Goal: Task Accomplishment & Management: Use online tool/utility

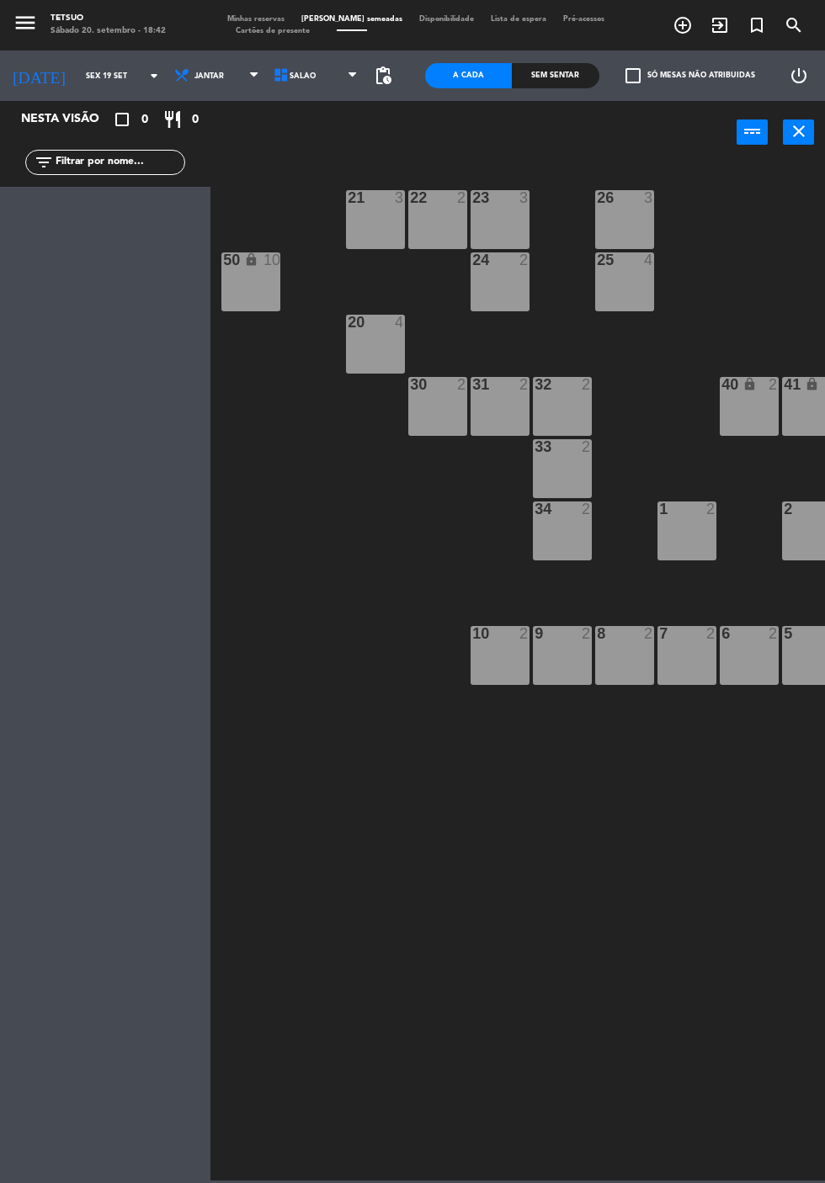
click at [144, 76] on icon "arrow_drop_down" at bounding box center [154, 76] width 20 height 20
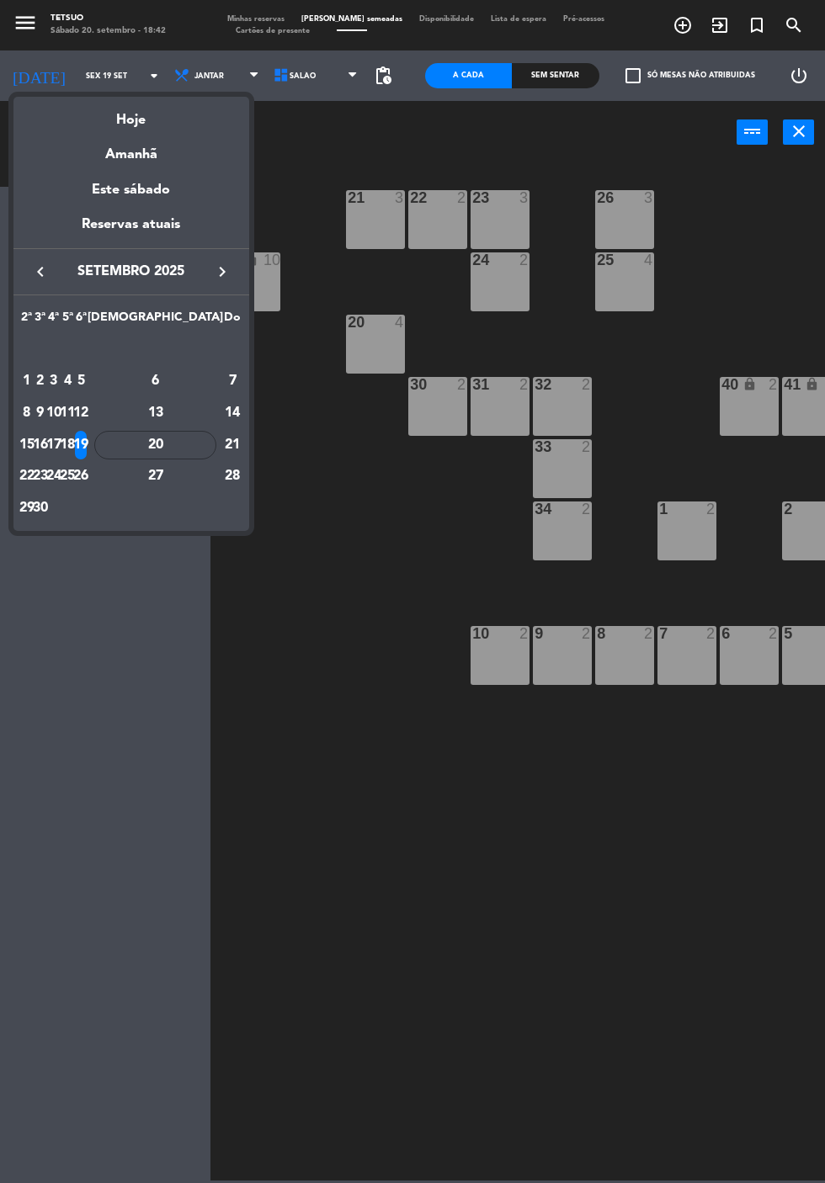
click at [197, 444] on div "20" at bounding box center [155, 445] width 122 height 29
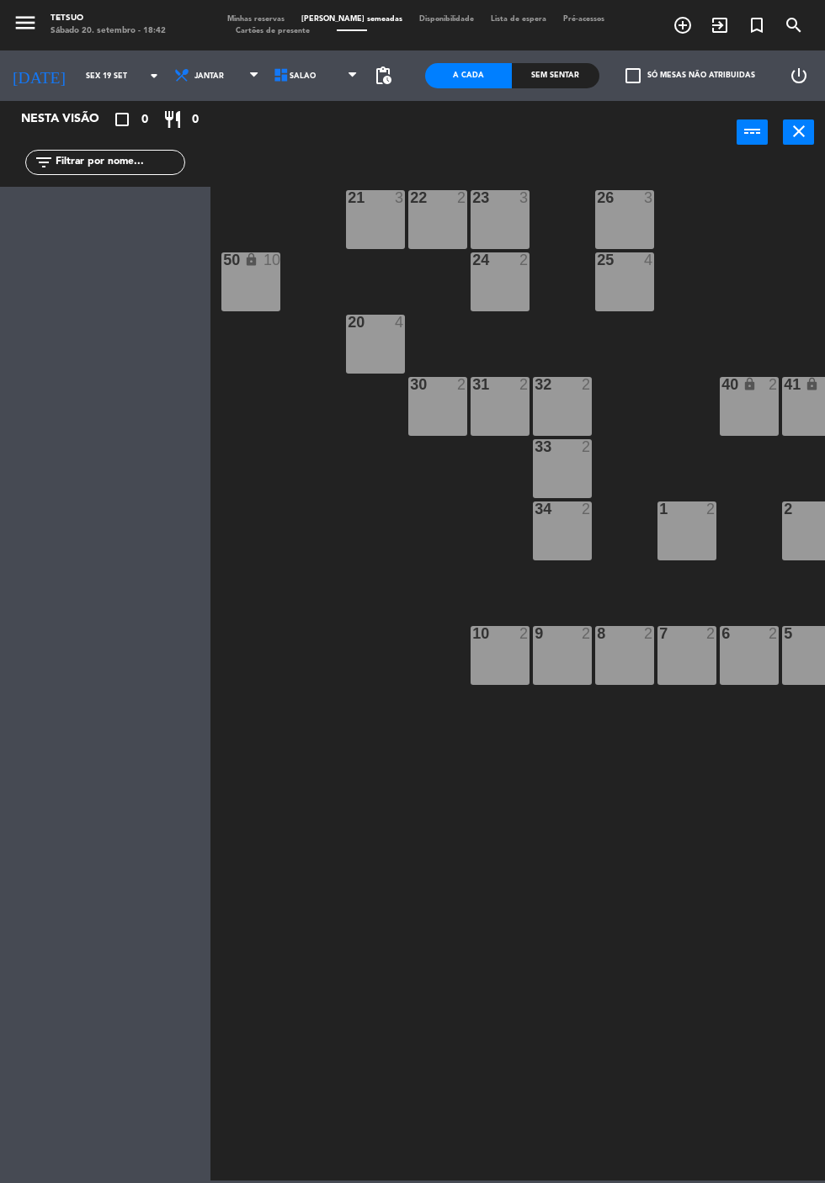
type input "Sáb 20 set"
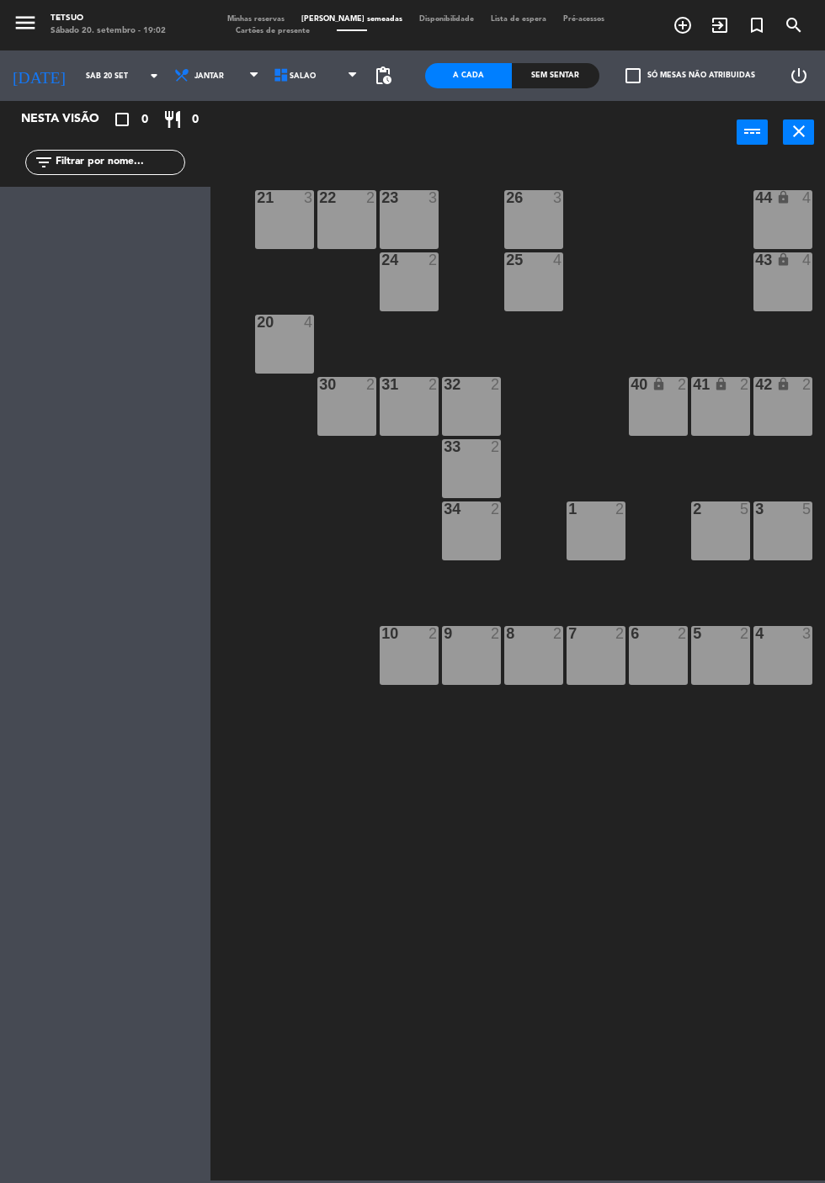
click at [402, 667] on div "10 2" at bounding box center [409, 655] width 59 height 59
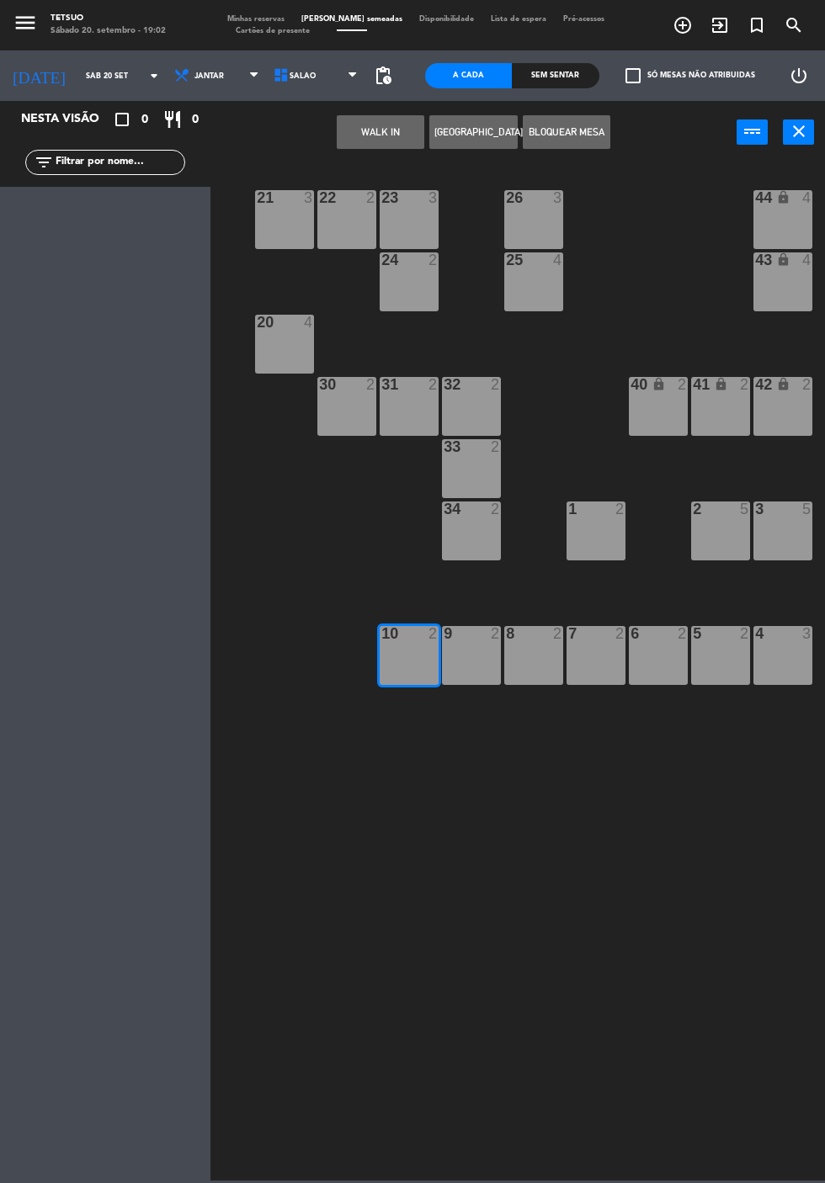
click at [375, 131] on button "WALK IN" at bounding box center [381, 132] width 88 height 34
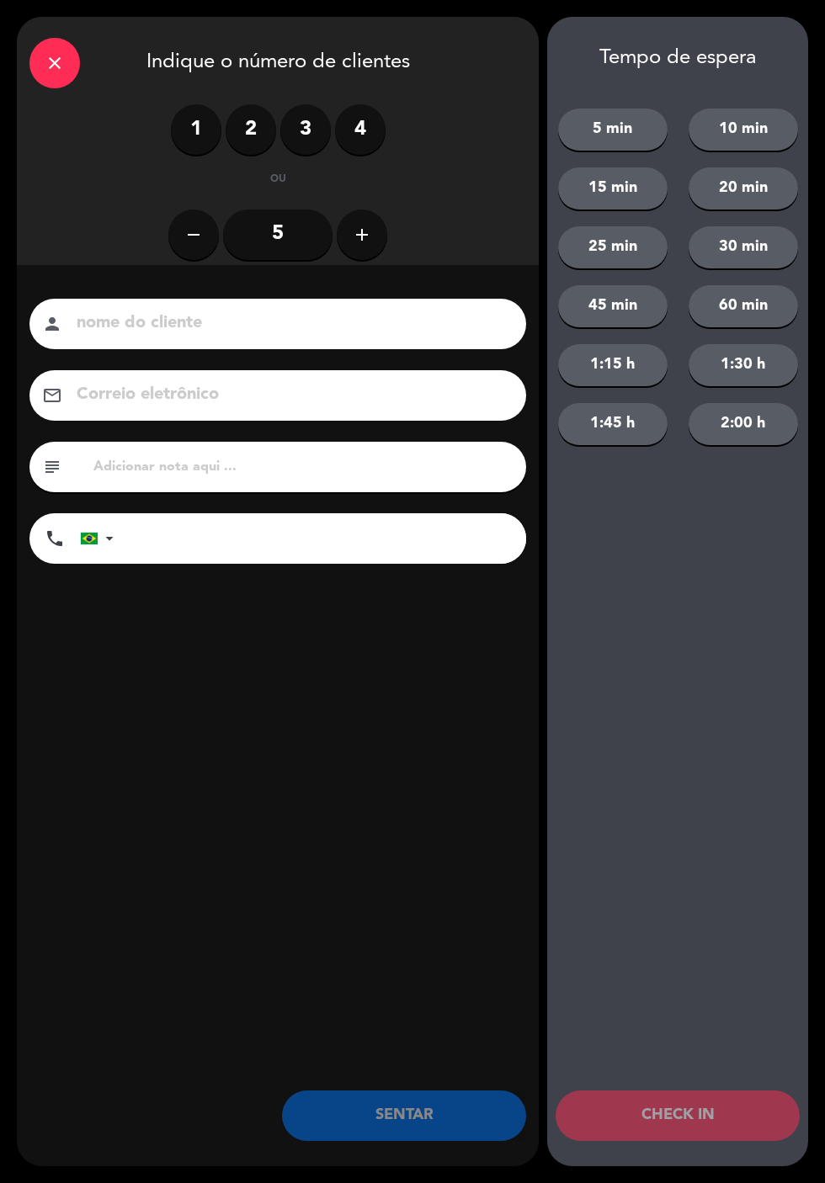
click at [234, 125] on label "2" at bounding box center [251, 129] width 51 height 51
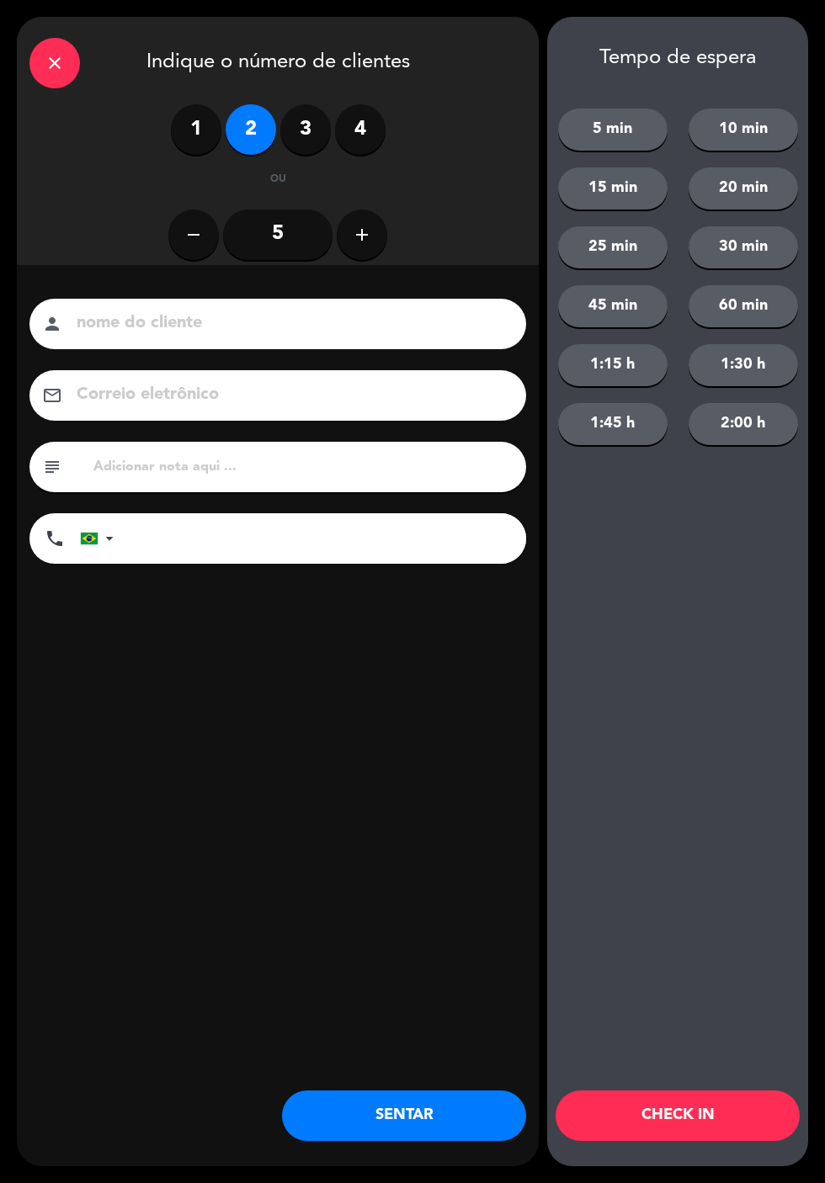
click at [405, 316] on input at bounding box center [289, 323] width 429 height 29
click at [394, 330] on input at bounding box center [289, 323] width 429 height 29
type input "B"
type input "[PERSON_NAME] [PERSON_NAME]"
click at [374, 660] on div "close Indique o número de clientes 1 2 3 4 ou remove 5 add nome do cliente pers…" at bounding box center [278, 592] width 522 height 1150
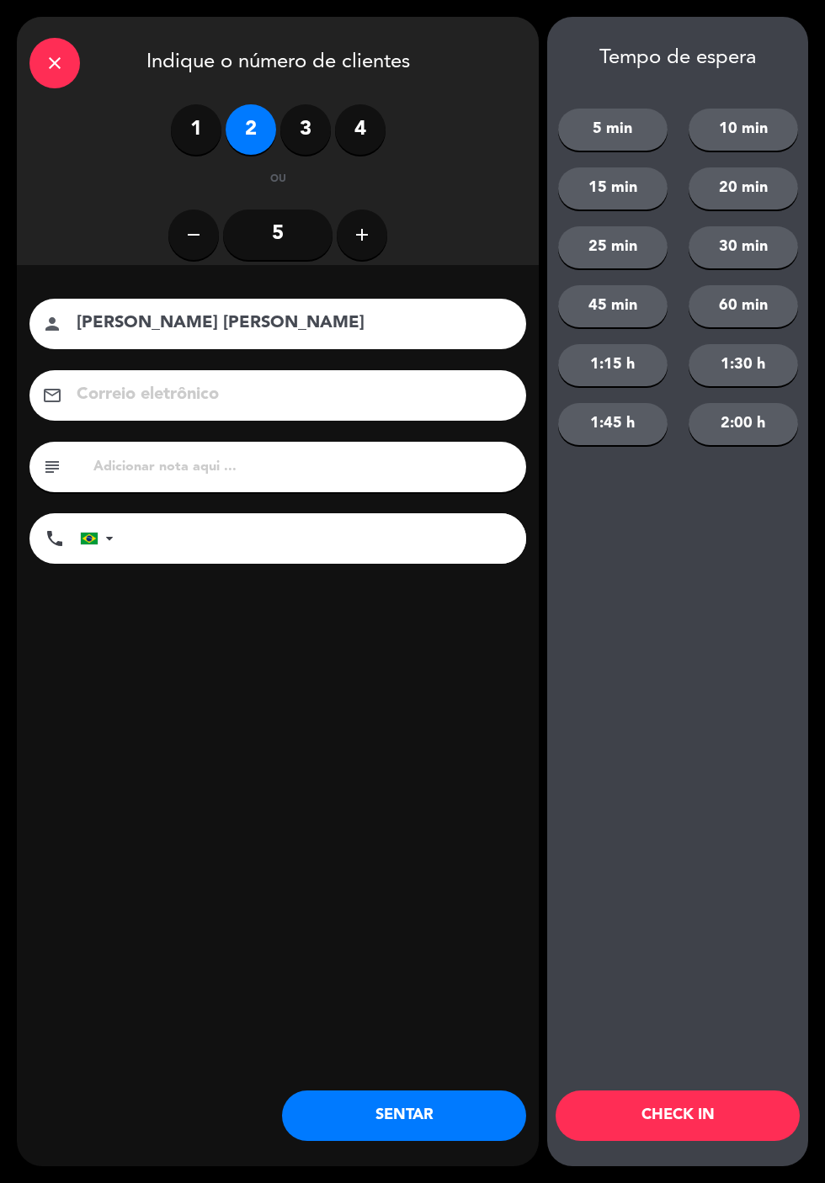
click at [381, 540] on input "tel" at bounding box center [328, 538] width 396 height 51
type input "62984691186"
click at [354, 677] on div "close Indique o número de clientes 1 2 3 4 ou remove 5 add nome do cliente pers…" at bounding box center [278, 592] width 522 height 1150
click at [678, 1103] on button "CHECK IN" at bounding box center [678, 1116] width 244 height 51
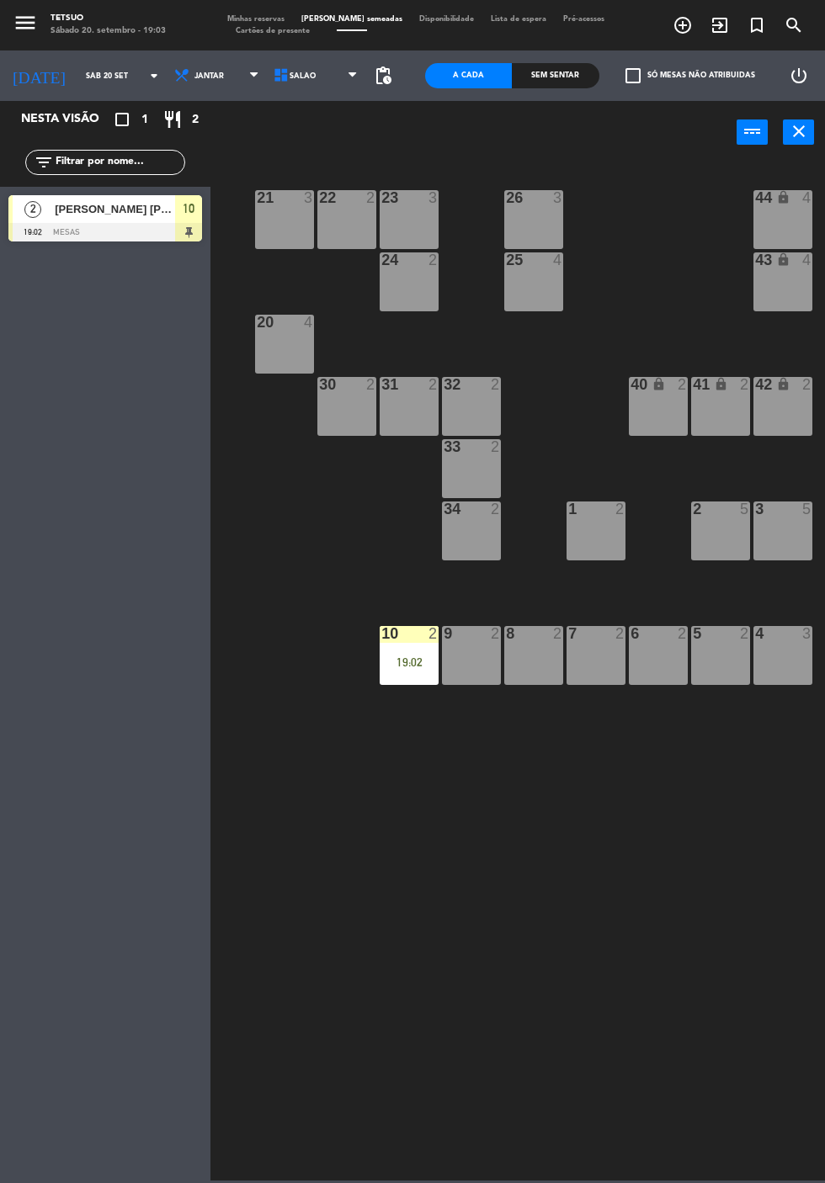
click at [407, 678] on div "10 2 19:02" at bounding box center [409, 655] width 59 height 59
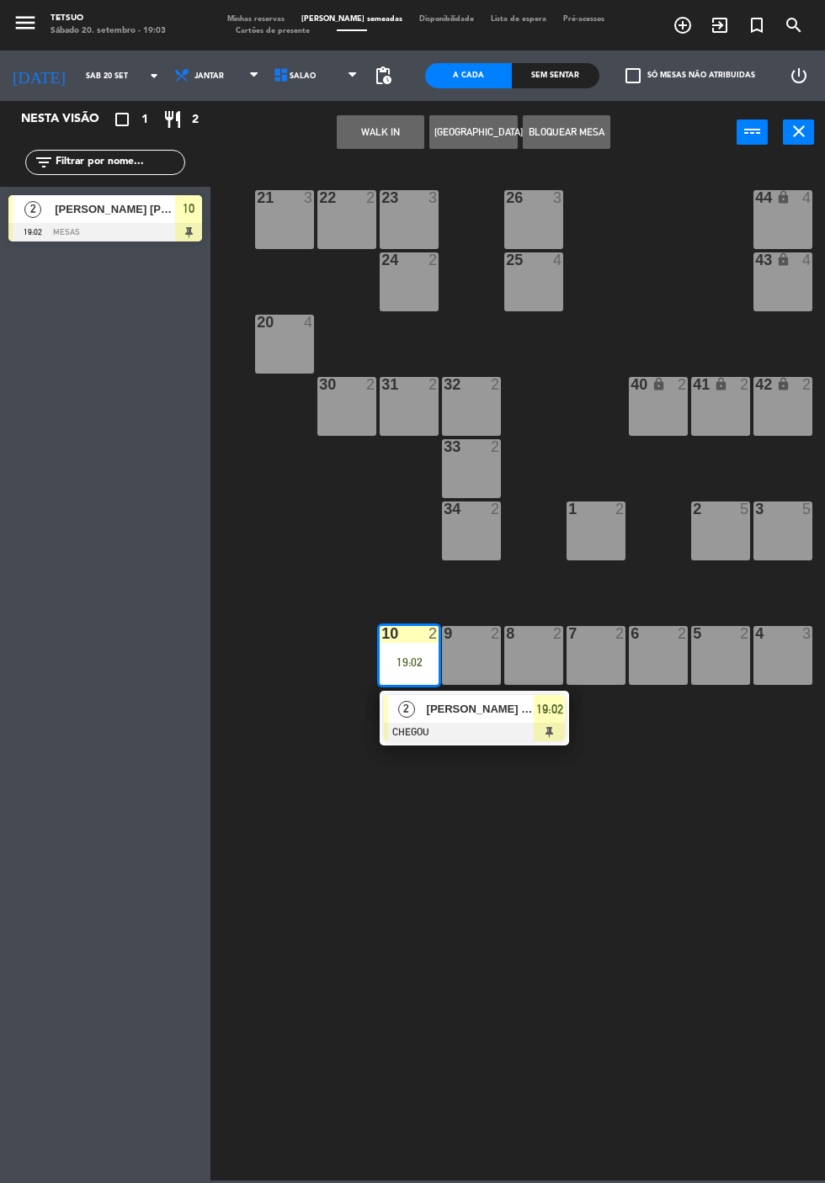
click at [506, 725] on div at bounding box center [474, 732] width 181 height 19
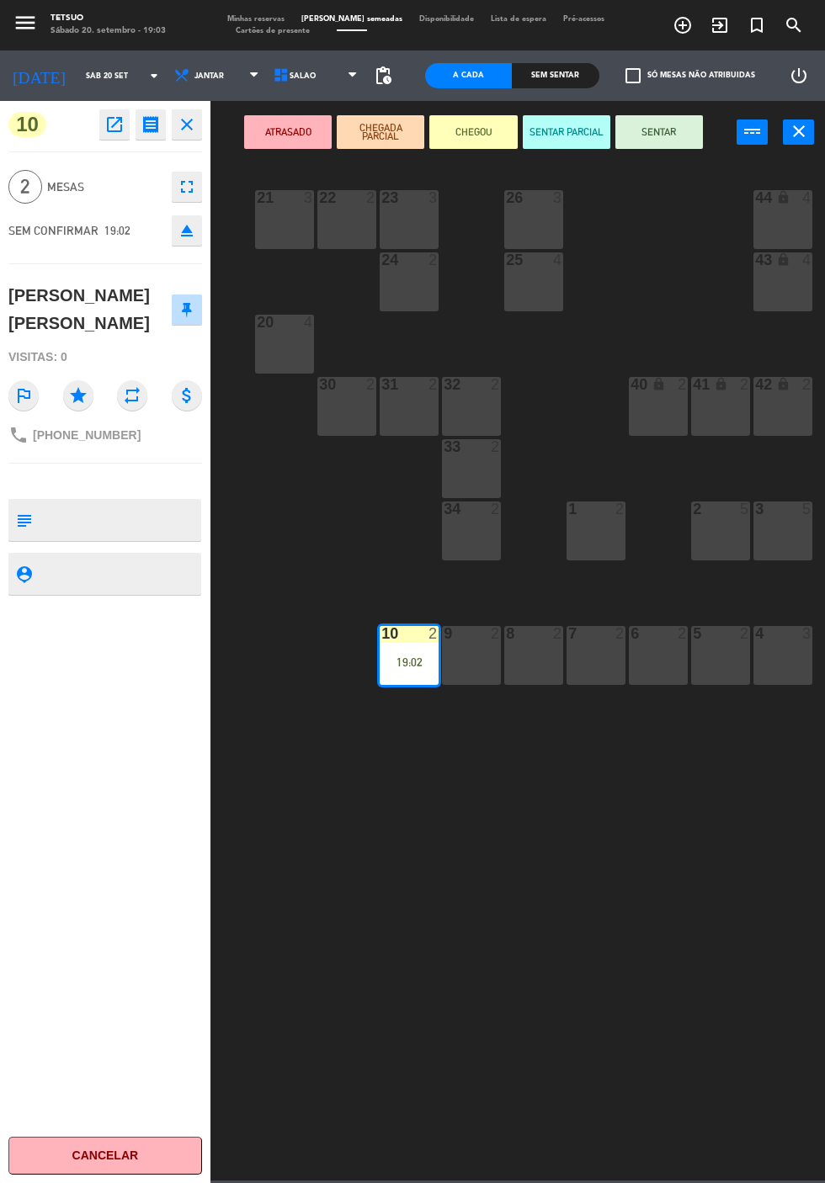
click at [684, 144] on button "SENTAR" at bounding box center [659, 132] width 88 height 34
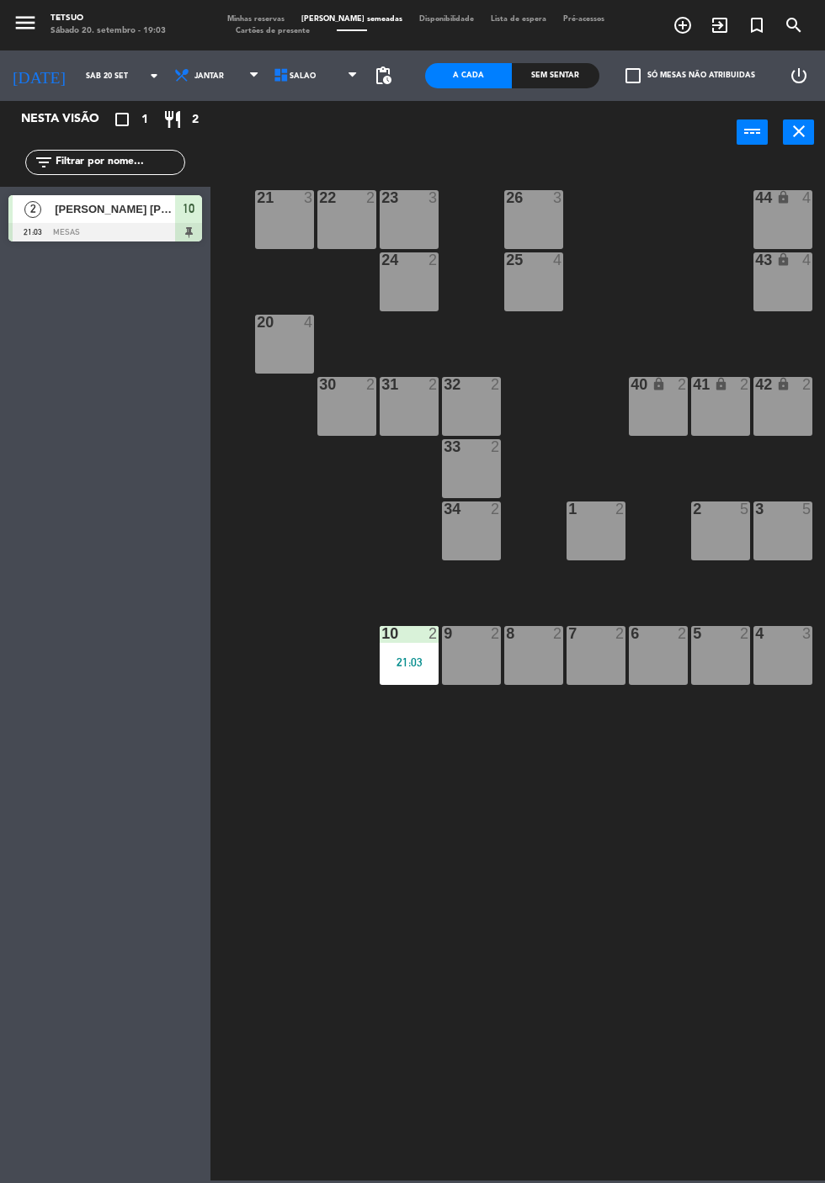
click at [652, 993] on div "21 3 22 2 23 3 26 3 44 lock 4 24 2 25 4 43 lock 4 50 lock 10 20 4 40 lock 2 41 …" at bounding box center [522, 671] width 606 height 1020
click at [720, 16] on icon "exit_to_app" at bounding box center [720, 25] width 20 height 20
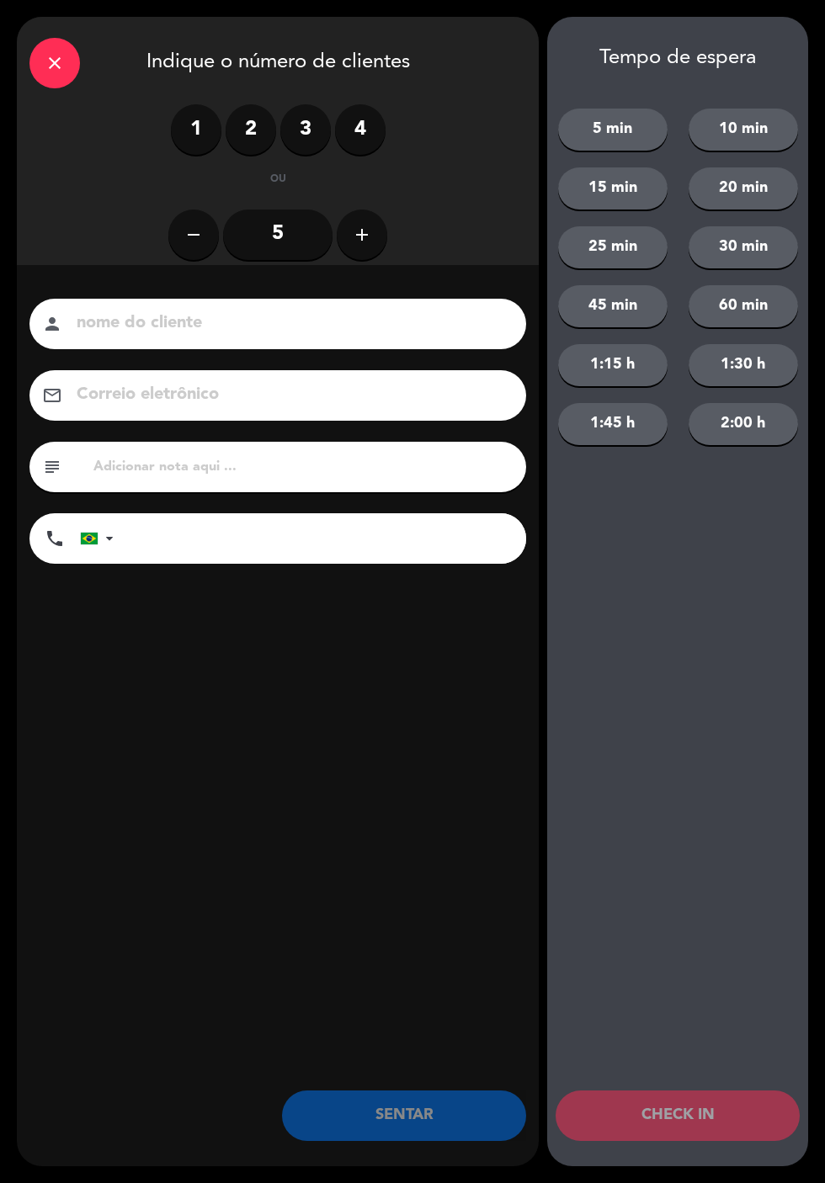
click at [249, 142] on label "2" at bounding box center [251, 129] width 51 height 51
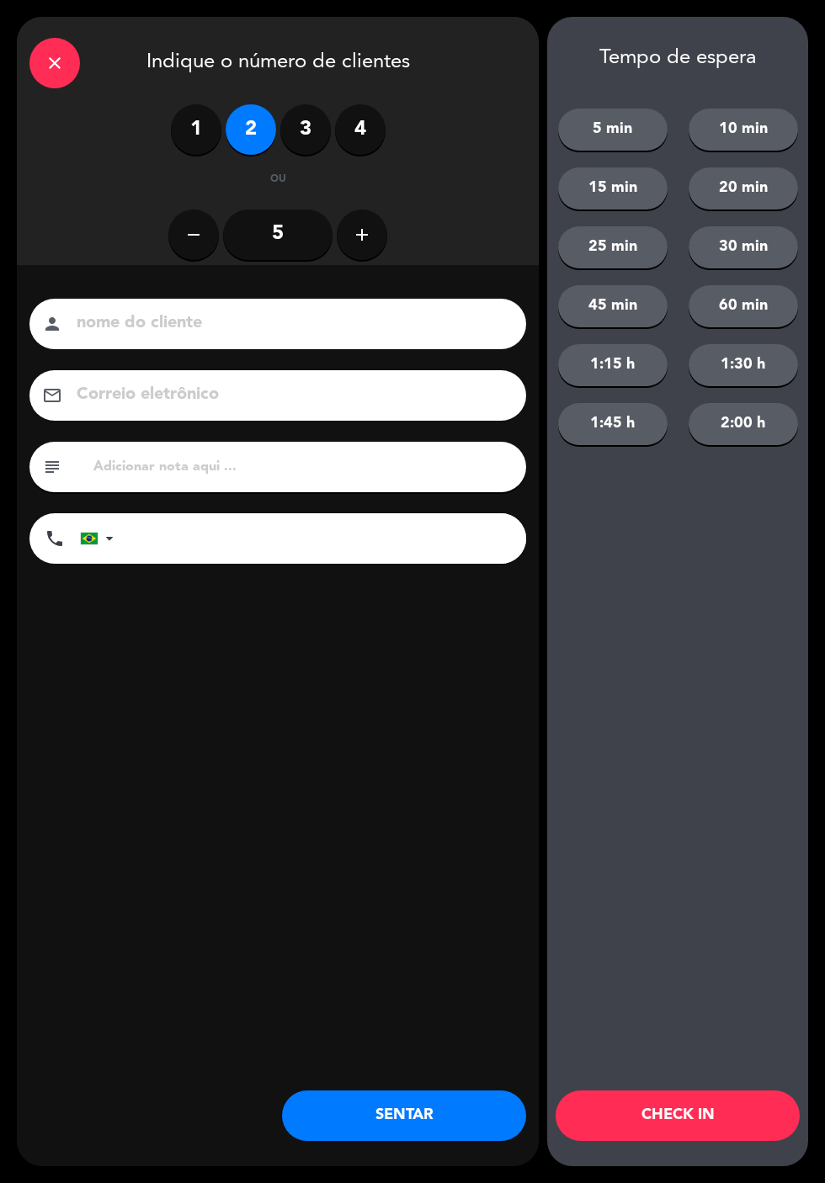
click at [202, 337] on input at bounding box center [289, 323] width 429 height 29
type input "Priscilla bueno"
click at [314, 544] on input "tel" at bounding box center [328, 538] width 396 height 51
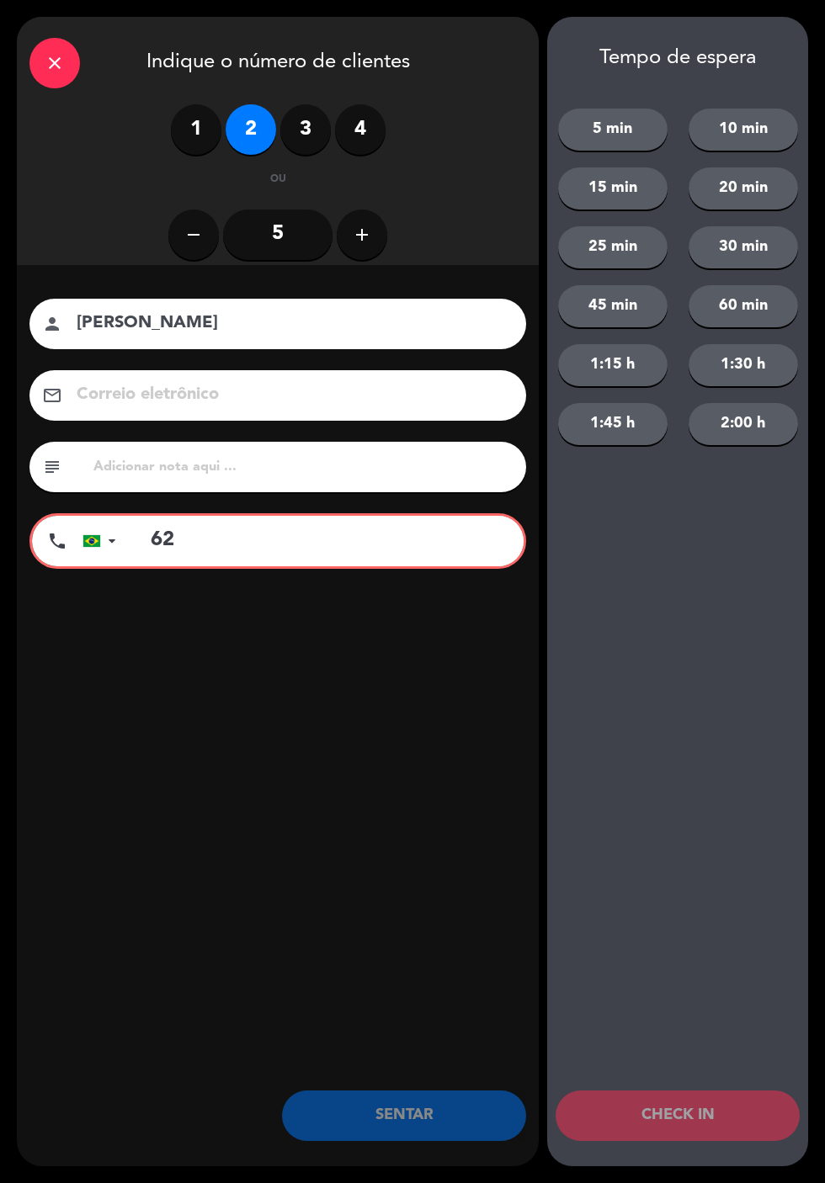
type input "6"
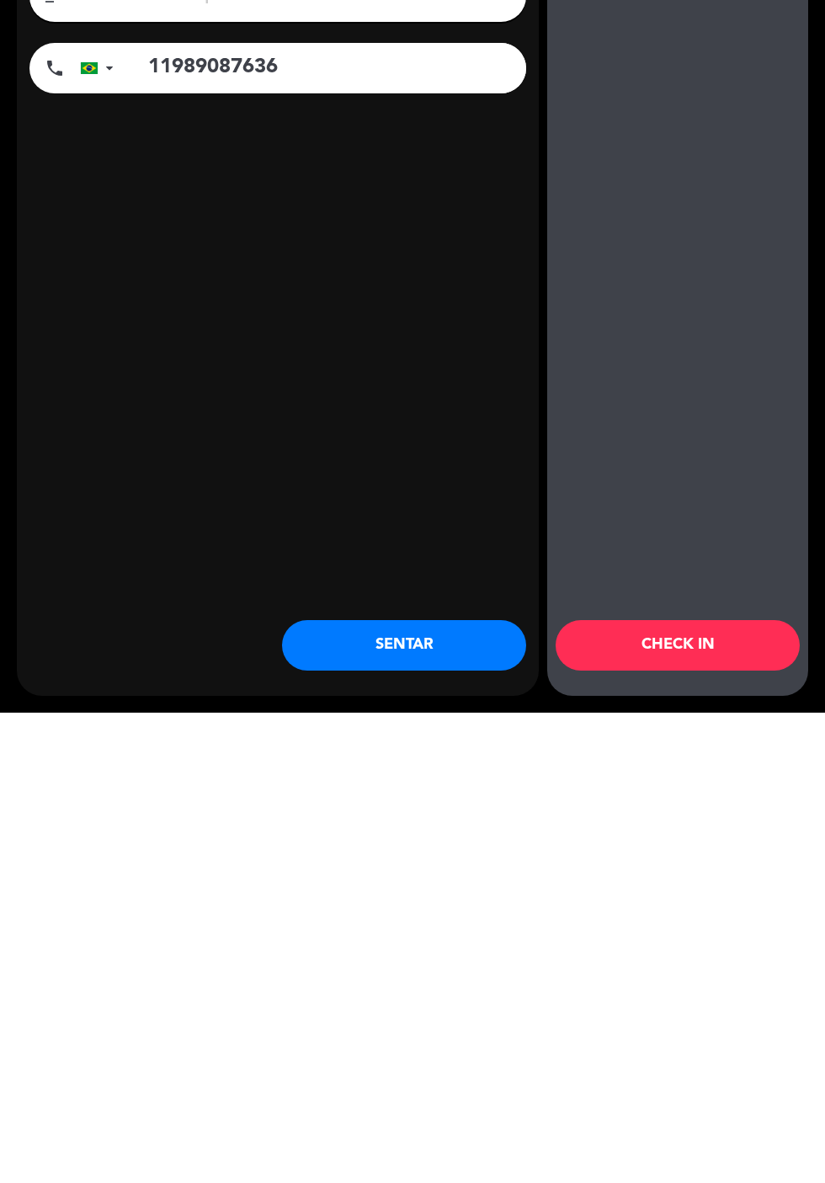
scroll to position [0, 0]
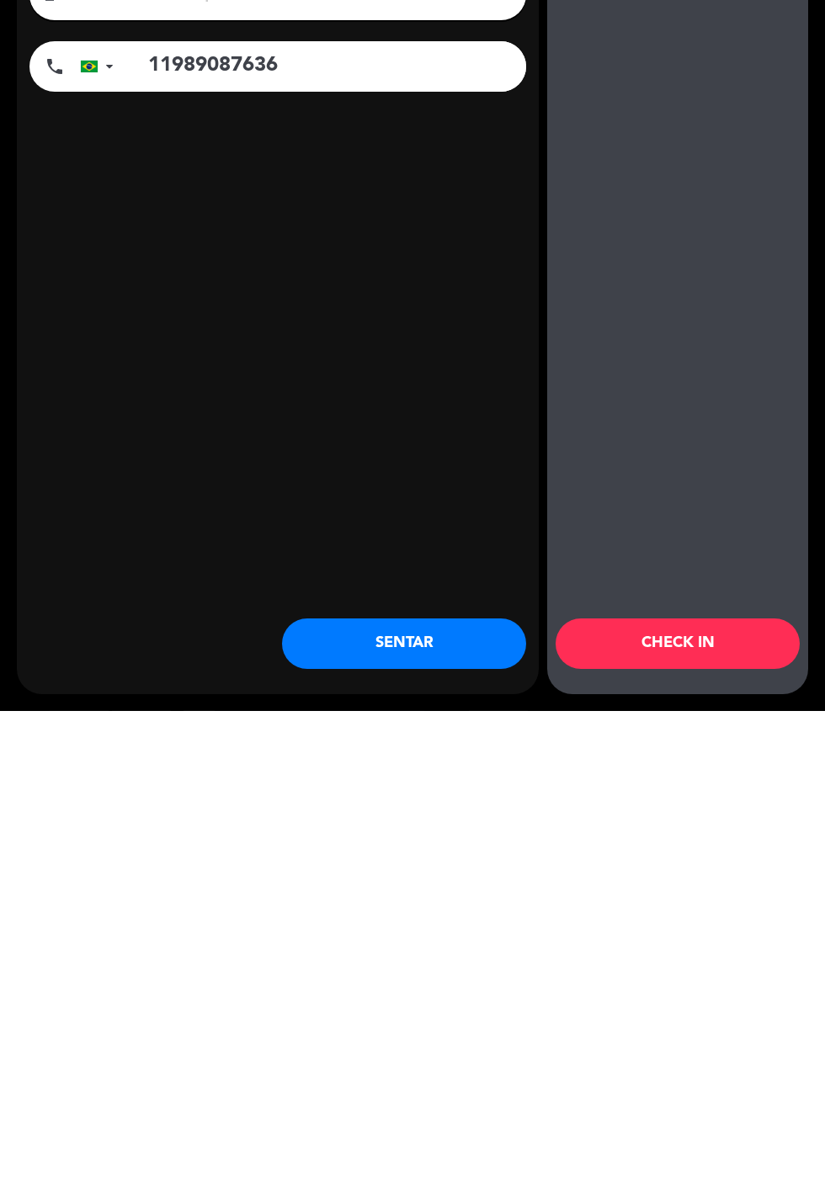
type input "11989087636"
click at [421, 1119] on button "SENTAR" at bounding box center [404, 1116] width 244 height 51
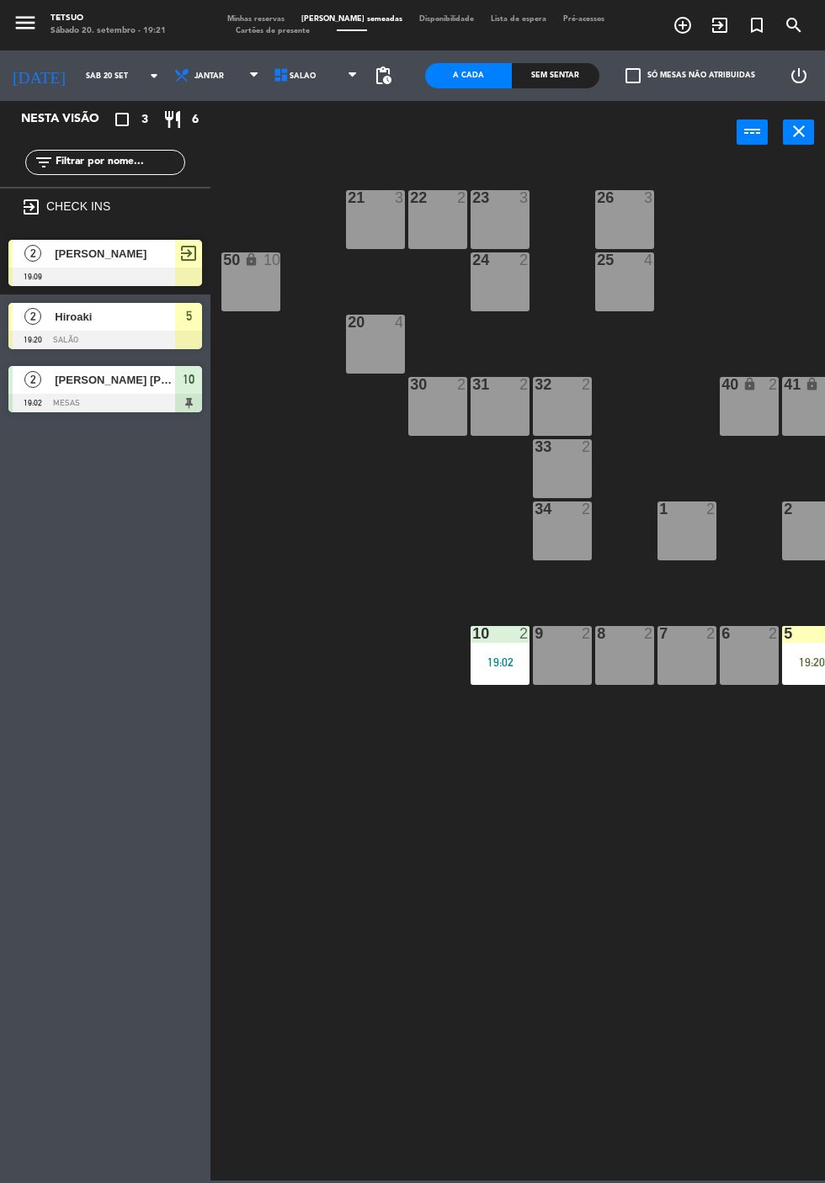
scroll to position [0, 91]
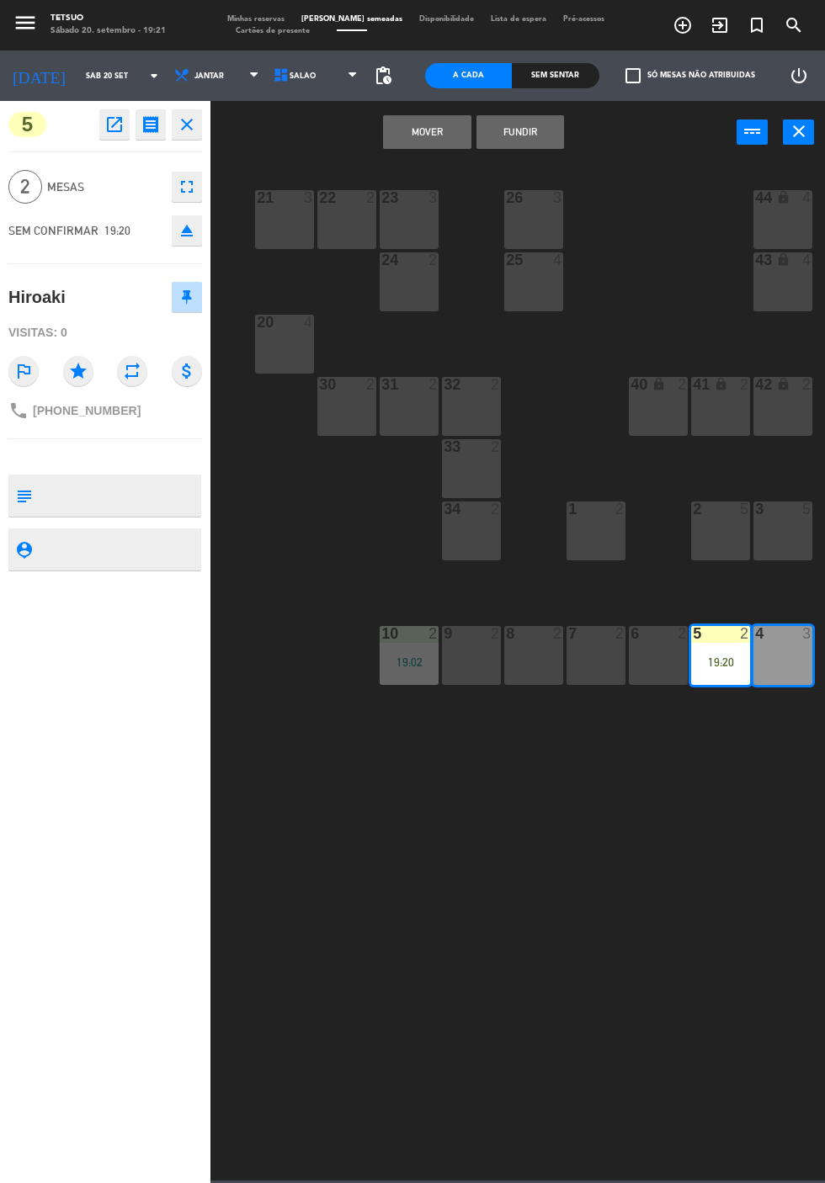
click at [436, 124] on button "MOVER" at bounding box center [427, 132] width 88 height 34
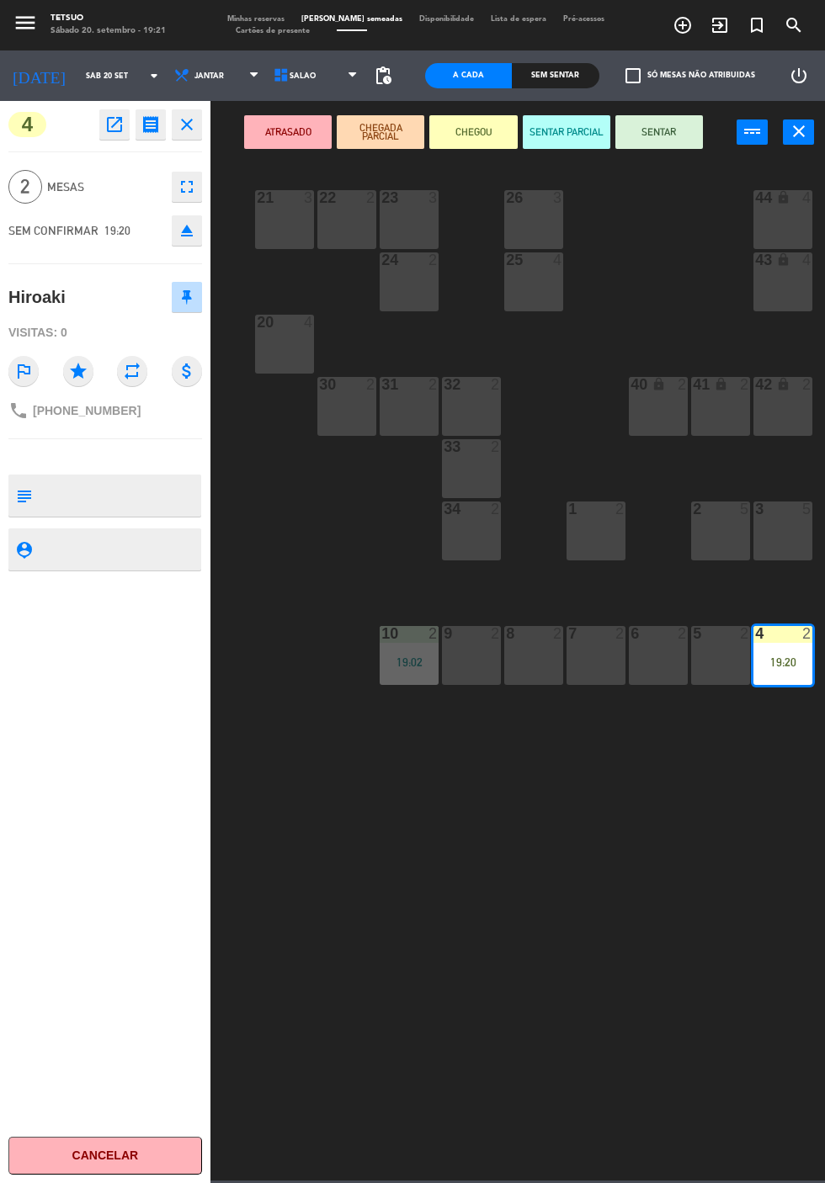
click at [683, 136] on button "SENTAR" at bounding box center [659, 132] width 88 height 34
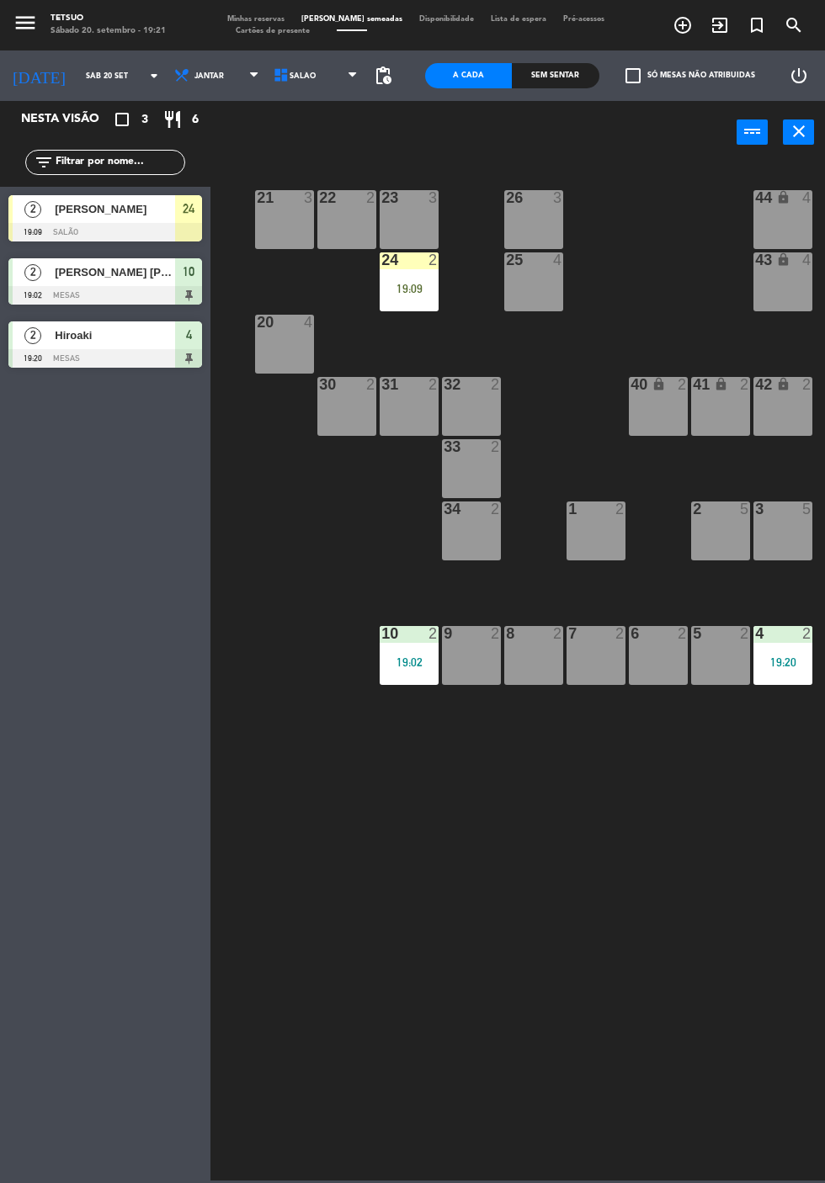
click at [414, 294] on div "19:09" at bounding box center [409, 289] width 59 height 12
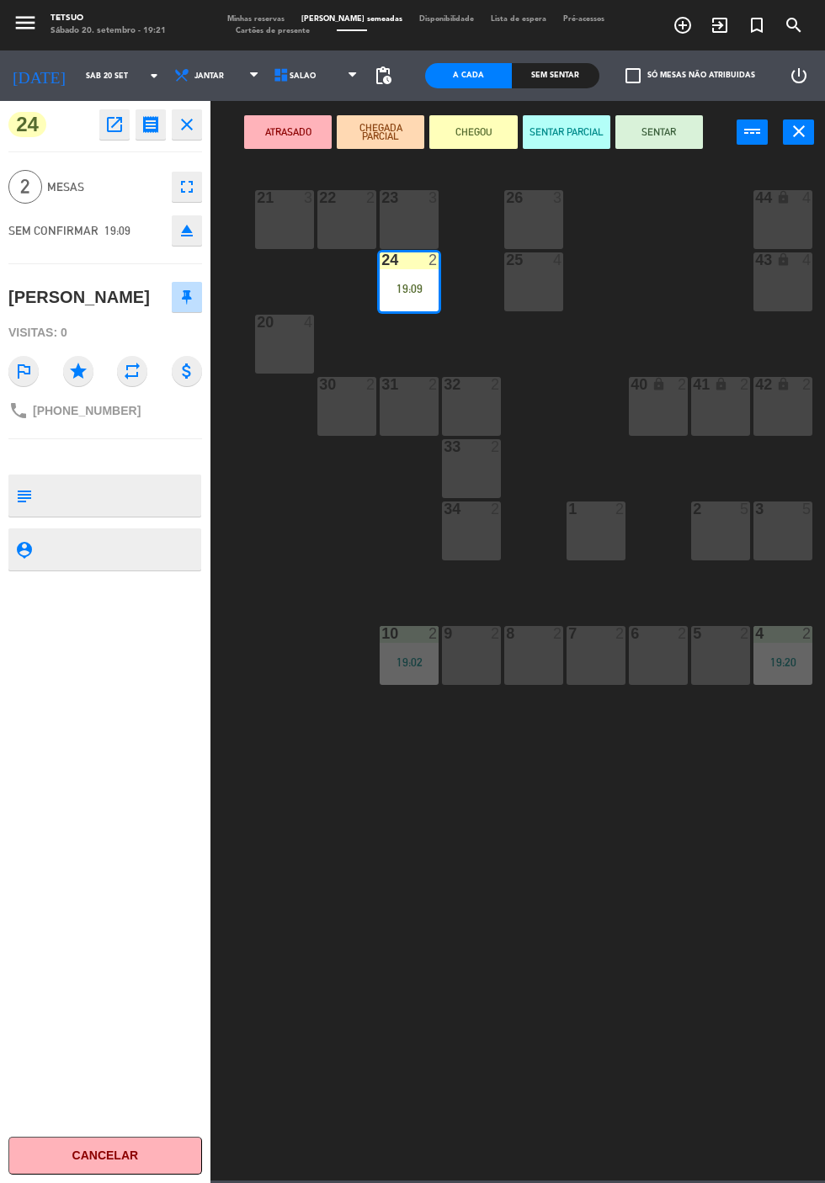
click at [670, 134] on button "SENTAR" at bounding box center [659, 132] width 88 height 34
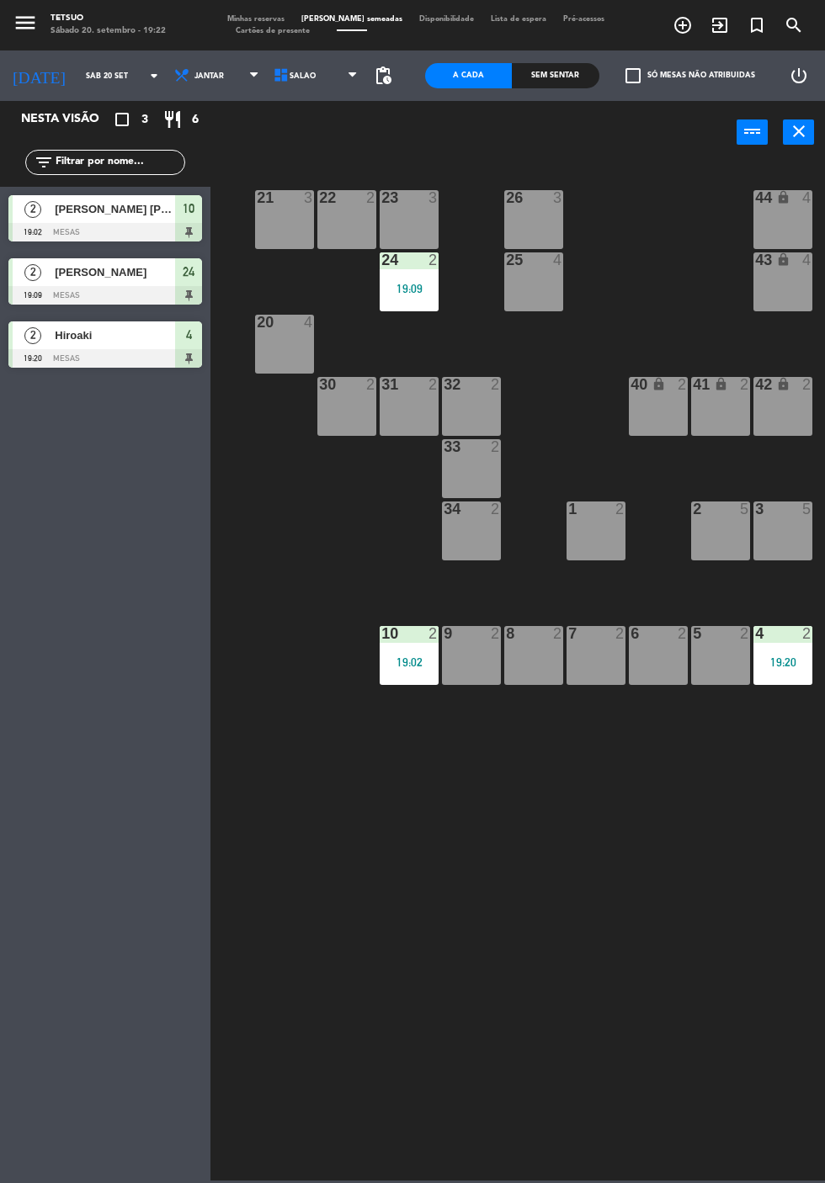
click at [37, 422] on div "Nesta visão crop_square 3 restaurant 6 filter_list 2 [PERSON_NAME] [PERSON_NAME…" at bounding box center [105, 642] width 210 height 1082
click at [723, 17] on icon "exit_to_app" at bounding box center [720, 25] width 20 height 20
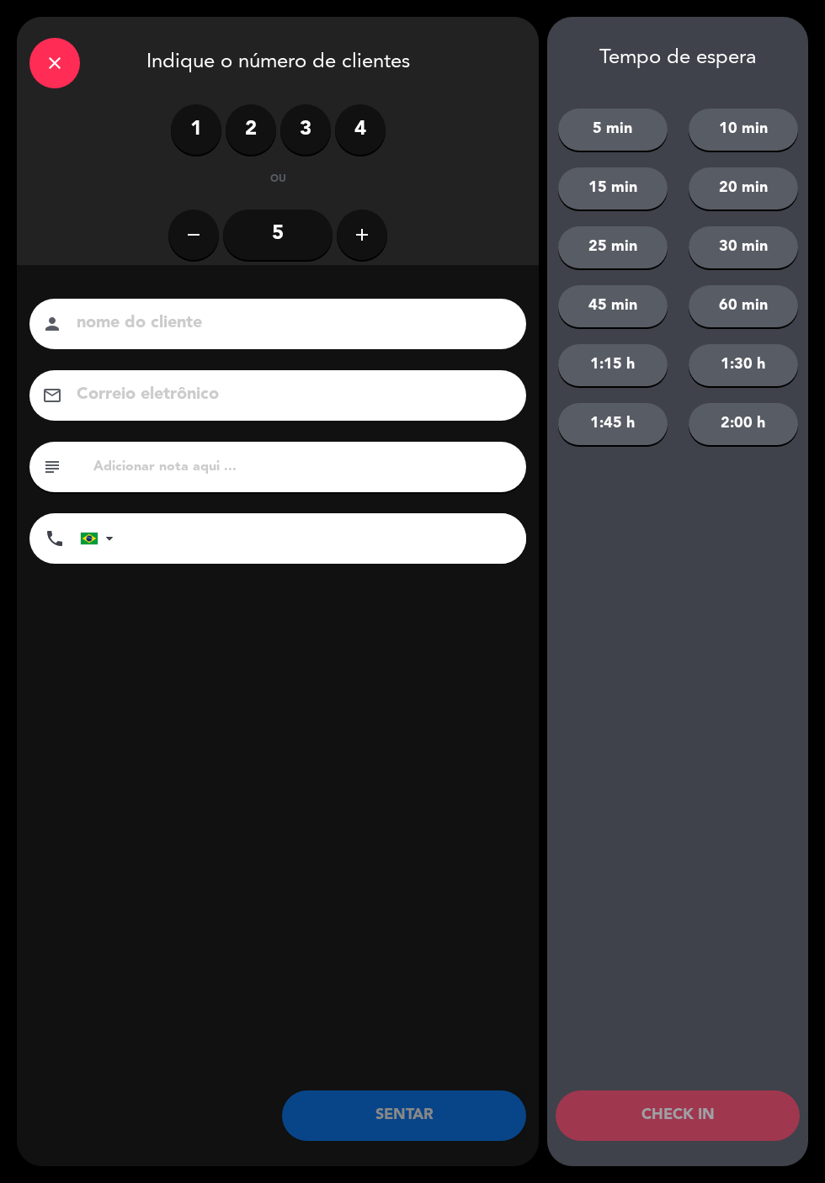
click at [197, 128] on label "1" at bounding box center [196, 129] width 51 height 51
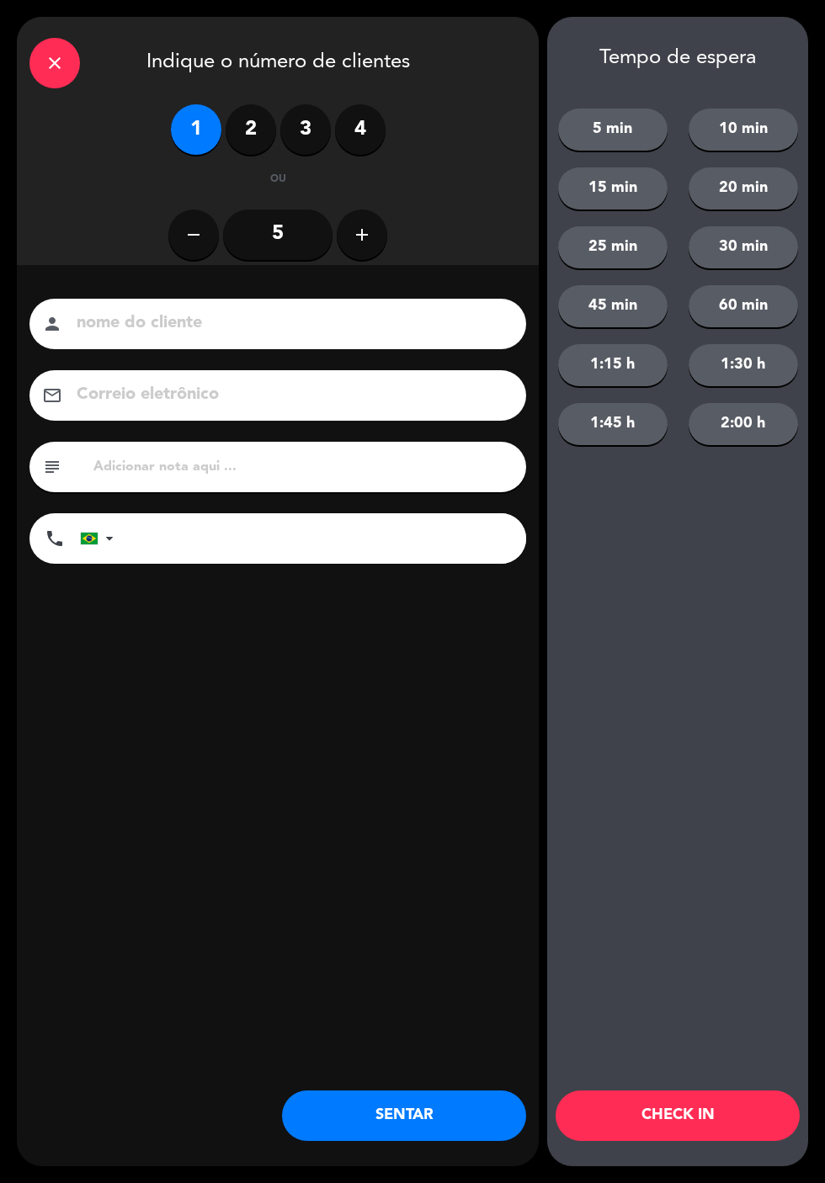
click at [273, 310] on input at bounding box center [289, 323] width 429 height 29
click at [106, 458] on input "text" at bounding box center [303, 467] width 422 height 24
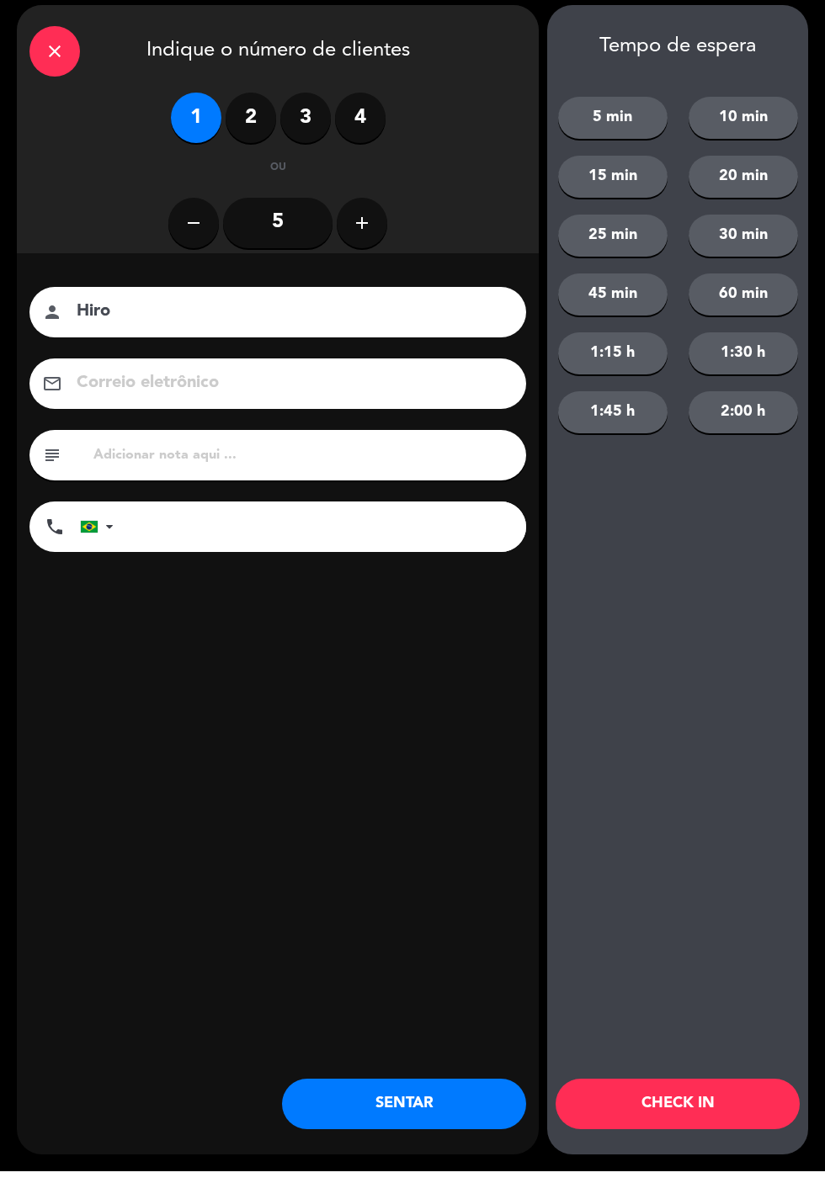
click at [217, 316] on input "Hiro" at bounding box center [289, 323] width 429 height 29
type input "H"
click at [195, 122] on label "1" at bounding box center [196, 129] width 51 height 51
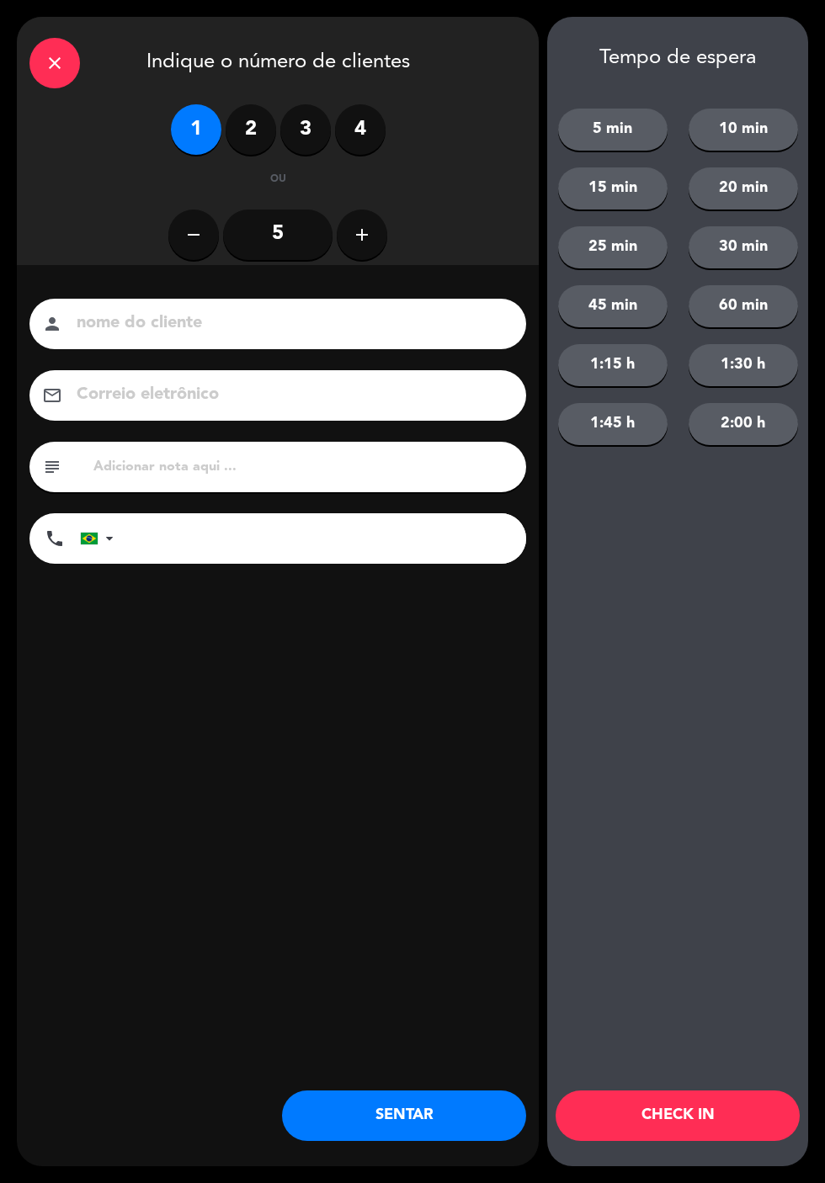
click at [77, 56] on div "close" at bounding box center [54, 63] width 51 height 51
